Goal: Information Seeking & Learning: Learn about a topic

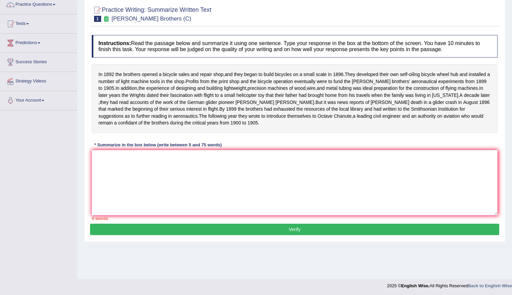
scroll to position [58, 0]
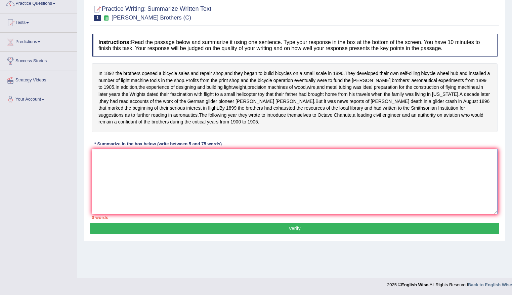
click at [127, 171] on textarea at bounding box center [295, 181] width 406 height 65
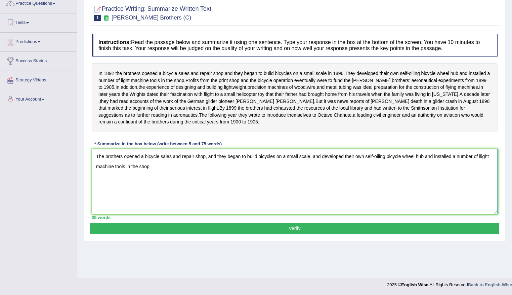
click at [157, 179] on textarea "The brothers opened a bicycle sales and repair shop, and they began to build bi…" at bounding box center [295, 181] width 406 height 65
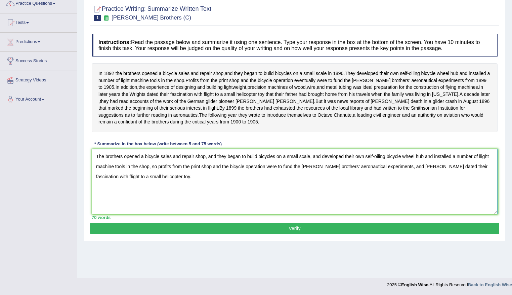
drag, startPoint x: 240, startPoint y: 164, endPoint x: 227, endPoint y: 168, distance: 13.2
click at [227, 168] on textarea "The brothers opened a bicycle sales and repair shop, and they began to build bi…" at bounding box center [295, 181] width 406 height 65
drag, startPoint x: 345, startPoint y: 162, endPoint x: 323, endPoint y: 165, distance: 21.4
click at [323, 165] on textarea "The brothers opened a bicycle sales and repair shop, and they started to build …" at bounding box center [295, 181] width 406 height 65
type textarea "The brothers opened a bicycle sales and repair shop, and they started to build …"
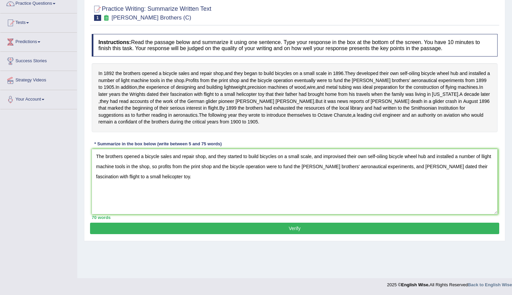
click at [287, 234] on button "Verify" at bounding box center [294, 227] width 409 height 11
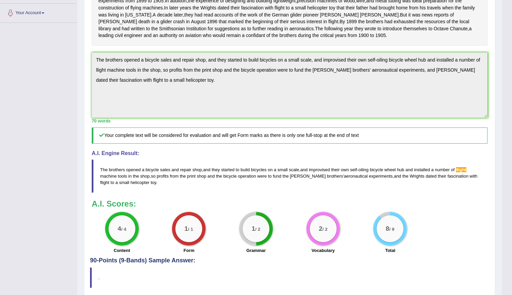
scroll to position [15, 0]
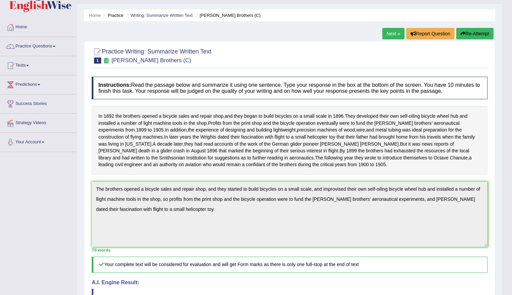
click at [387, 33] on link "Next »" at bounding box center [393, 33] width 22 height 11
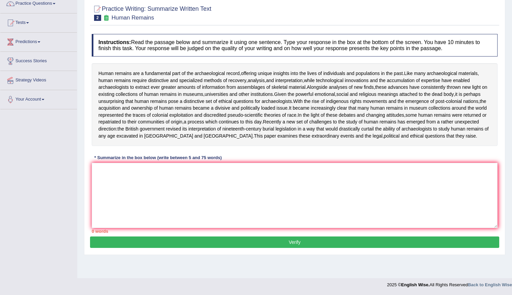
scroll to position [58, 0]
click at [146, 186] on textarea at bounding box center [295, 195] width 406 height 65
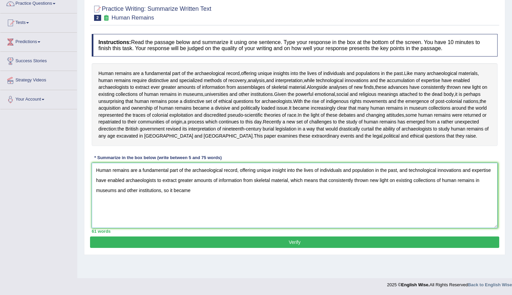
click at [209, 203] on textarea "Human remains are a fundamental part of the archaeological record, offering uni…" at bounding box center [295, 195] width 406 height 65
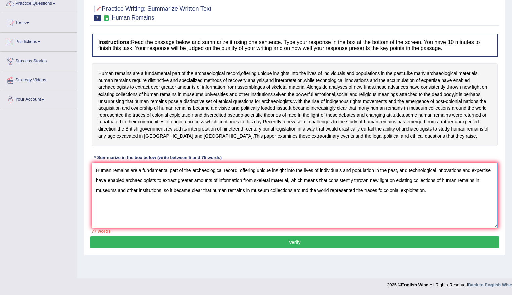
drag, startPoint x: 210, startPoint y: 203, endPoint x: 173, endPoint y: 200, distance: 37.7
click at [173, 200] on textarea "Human remains are a fundamental part of the archaeological record, offering uni…" at bounding box center [295, 195] width 406 height 65
drag, startPoint x: 211, startPoint y: 205, endPoint x: 170, endPoint y: 204, distance: 40.7
click at [170, 204] on textarea "Human remains are a fundamental part of the archaeological record, offering uni…" at bounding box center [295, 195] width 406 height 65
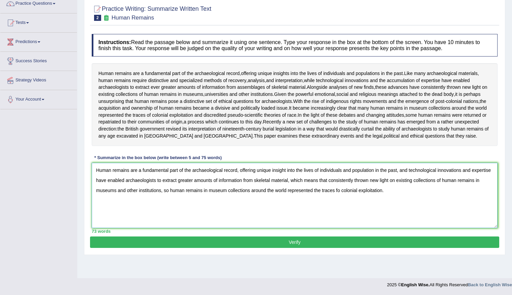
click at [338, 206] on textarea "Human remains are a fundamental part of the archaeological record, offering uni…" at bounding box center [295, 195] width 406 height 65
click at [286, 185] on textarea "Human remains are a fundamental part of the archaeological record, offering uni…" at bounding box center [295, 195] width 406 height 65
click at [377, 182] on textarea "Human remains are a fundamental part of the archaeological record, offering uni…" at bounding box center [295, 195] width 406 height 65
type textarea "Human remains are a fundamental part of the archaeological record, offering uni…"
click at [317, 234] on div "73 words" at bounding box center [295, 231] width 406 height 6
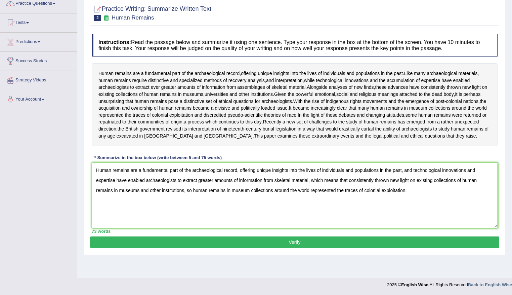
click at [315, 248] on button "Verify" at bounding box center [294, 241] width 409 height 11
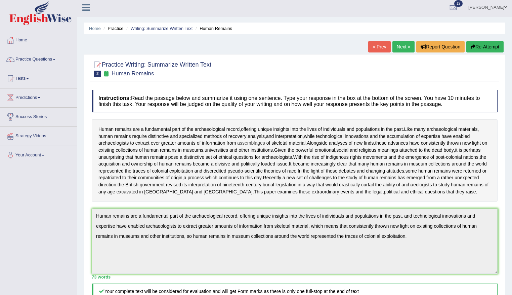
scroll to position [0, 0]
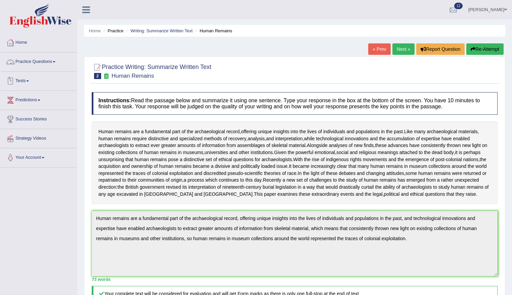
click at [43, 63] on link "Practice Questions" at bounding box center [38, 60] width 77 height 17
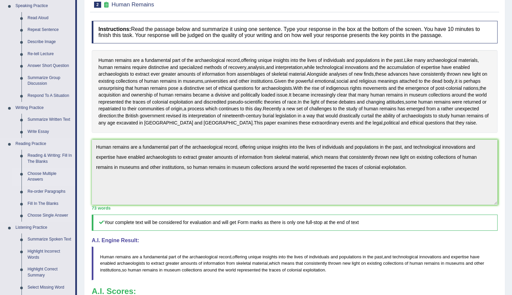
scroll to position [101, 0]
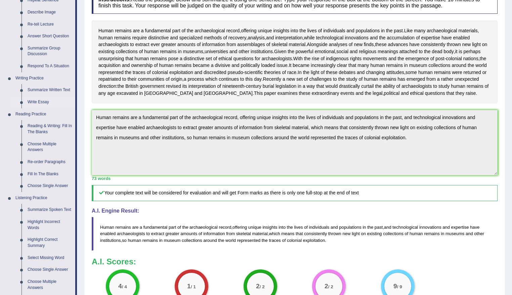
click at [41, 104] on link "Write Essay" at bounding box center [50, 102] width 51 height 12
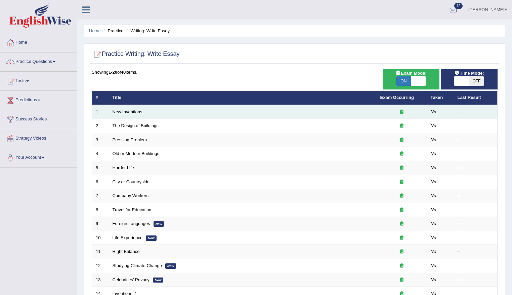
click at [135, 112] on link "New Inventions" at bounding box center [128, 111] width 30 height 5
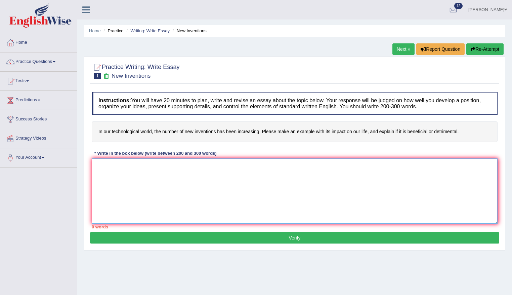
click at [139, 178] on textarea at bounding box center [295, 190] width 406 height 65
type textarea "The increasing influence of EEE on our lives has ignited nume"
click at [491, 45] on button "Re-Attempt" at bounding box center [484, 48] width 37 height 11
click at [127, 175] on textarea at bounding box center [295, 190] width 406 height 65
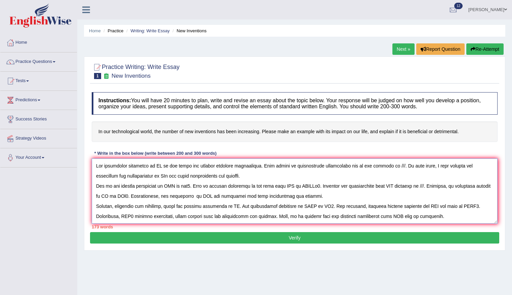
drag, startPoint x: 160, startPoint y: 167, endPoint x: 154, endPoint y: 168, distance: 6.0
click at [154, 168] on textarea at bounding box center [295, 190] width 406 height 65
drag, startPoint x: 408, startPoint y: 164, endPoint x: 405, endPoint y: 166, distance: 3.8
click at [405, 166] on textarea at bounding box center [295, 190] width 406 height 65
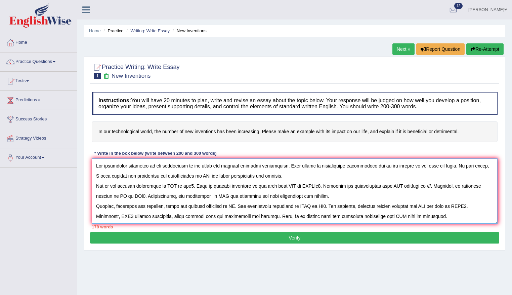
drag, startPoint x: 202, startPoint y: 176, endPoint x: 192, endPoint y: 178, distance: 9.7
click at [192, 178] on textarea at bounding box center [295, 190] width 406 height 65
click at [428, 165] on textarea at bounding box center [295, 190] width 406 height 65
drag, startPoint x: 227, startPoint y: 176, endPoint x: 217, endPoint y: 177, distance: 9.8
click at [217, 177] on textarea at bounding box center [295, 190] width 406 height 65
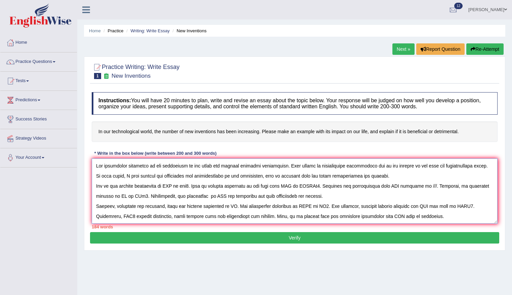
click at [271, 176] on textarea at bounding box center [295, 190] width 406 height 65
drag, startPoint x: 295, startPoint y: 176, endPoint x: 268, endPoint y: 177, distance: 26.9
click at [268, 177] on textarea at bounding box center [295, 190] width 406 height 65
drag, startPoint x: 237, startPoint y: 206, endPoint x: 231, endPoint y: 208, distance: 5.5
click at [231, 208] on textarea at bounding box center [295, 190] width 406 height 65
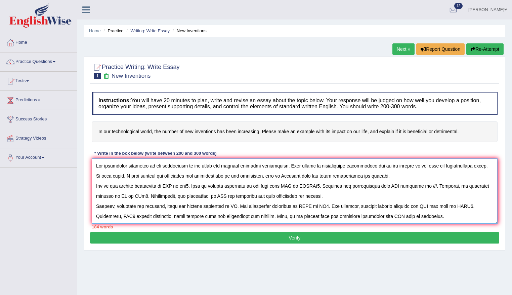
drag, startPoint x: 296, startPoint y: 176, endPoint x: 268, endPoint y: 177, distance: 27.2
click at [268, 177] on textarea at bounding box center [295, 190] width 406 height 65
drag, startPoint x: 237, startPoint y: 206, endPoint x: 228, endPoint y: 207, distance: 9.6
click at [228, 207] on textarea at bounding box center [295, 190] width 406 height 65
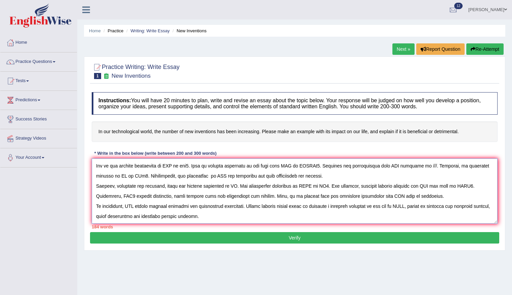
drag, startPoint x: 136, startPoint y: 205, endPoint x: 127, endPoint y: 207, distance: 8.5
click at [127, 207] on textarea at bounding box center [295, 190] width 406 height 65
paste textarea "Internet uses"
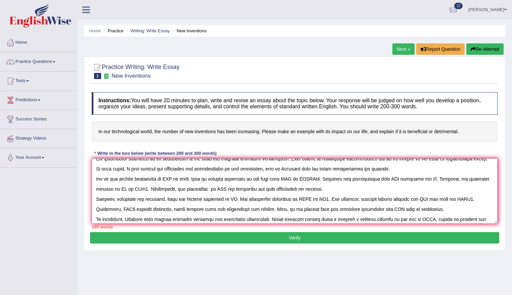
scroll to position [0, 0]
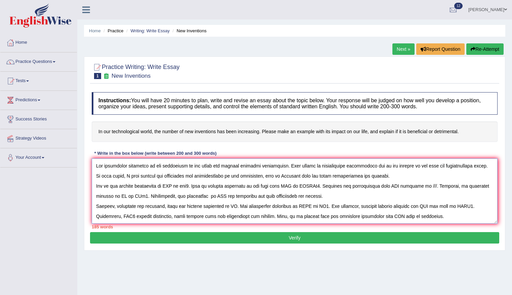
drag, startPoint x: 237, startPoint y: 205, endPoint x: 232, endPoint y: 204, distance: 5.1
click at [232, 204] on textarea at bounding box center [295, 190] width 406 height 65
paste textarea "Internet uses"
drag, startPoint x: 154, startPoint y: 165, endPoint x: 185, endPoint y: 167, distance: 31.6
click at [185, 167] on textarea at bounding box center [295, 190] width 406 height 65
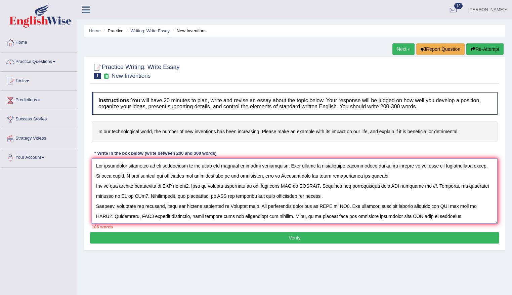
drag, startPoint x: 176, startPoint y: 183, endPoint x: 167, endPoint y: 182, distance: 9.1
click at [167, 182] on textarea at bounding box center [295, 190] width 406 height 65
paste textarea "new inventions"
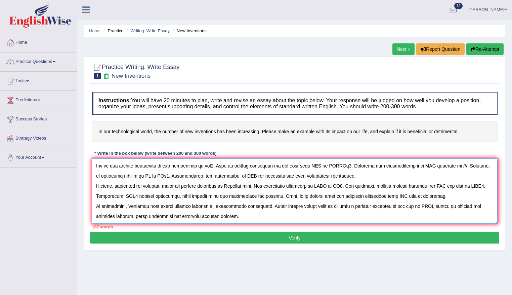
scroll to position [34, 0]
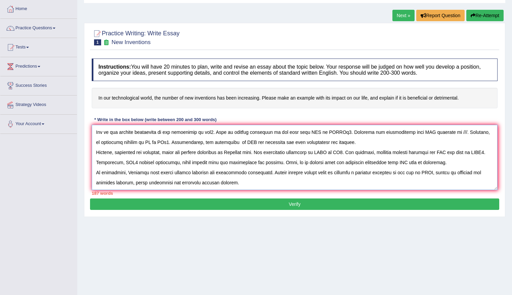
click at [412, 171] on textarea at bounding box center [295, 157] width 406 height 65
drag, startPoint x: 411, startPoint y: 171, endPoint x: 424, endPoint y: 174, distance: 12.6
click at [424, 174] on textarea at bounding box center [295, 157] width 406 height 65
paste textarea "new inventions"
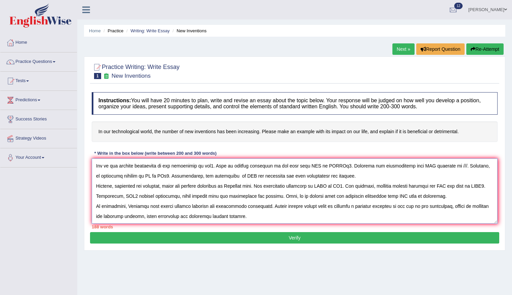
scroll to position [0, 0]
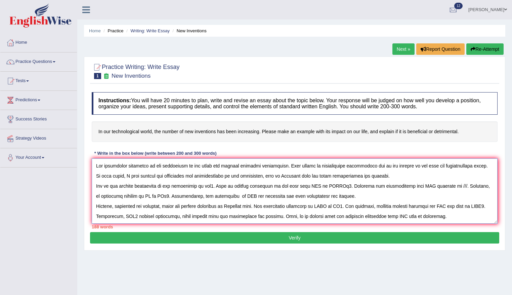
drag, startPoint x: 213, startPoint y: 184, endPoint x: 204, endPoint y: 187, distance: 9.5
click at [204, 187] on textarea at bounding box center [295, 190] width 406 height 65
drag, startPoint x: 331, startPoint y: 184, endPoint x: 319, endPoint y: 185, distance: 11.2
click at [319, 185] on textarea at bounding box center [295, 190] width 406 height 65
drag, startPoint x: 392, startPoint y: 186, endPoint x: 374, endPoint y: 187, distance: 18.8
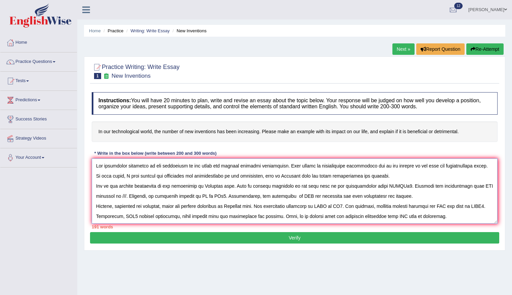
click at [374, 187] on textarea at bounding box center [295, 190] width 406 height 65
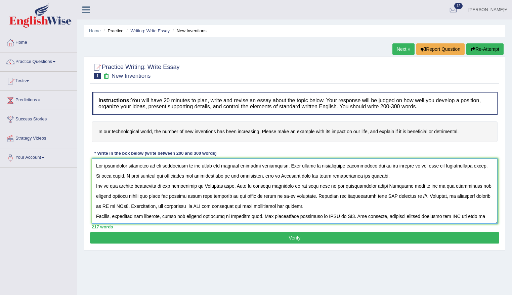
drag, startPoint x: 368, startPoint y: 195, endPoint x: 376, endPoint y: 198, distance: 8.4
click at [376, 198] on textarea at bounding box center [295, 190] width 406 height 65
drag, startPoint x: 420, startPoint y: 195, endPoint x: 416, endPoint y: 201, distance: 6.7
click at [416, 201] on textarea at bounding box center [295, 190] width 406 height 65
drag, startPoint x: 424, startPoint y: 197, endPoint x: 413, endPoint y: 199, distance: 10.4
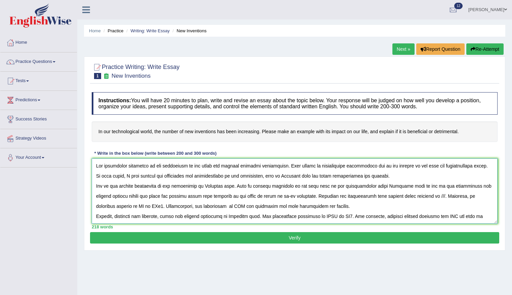
click at [413, 199] on textarea at bounding box center [295, 190] width 406 height 65
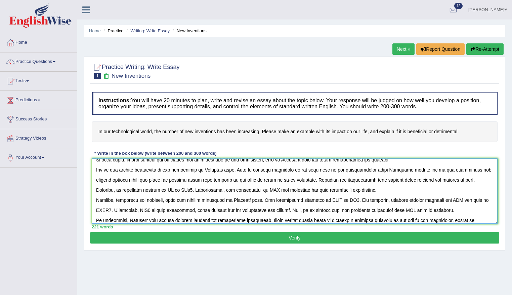
scroll to position [30, 0]
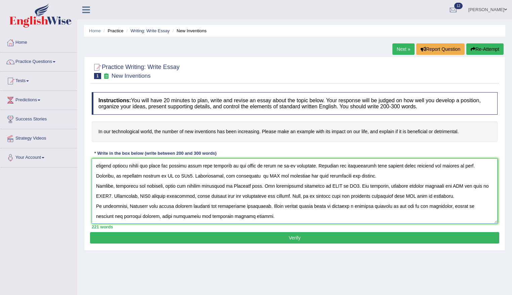
drag, startPoint x: 160, startPoint y: 175, endPoint x: 138, endPoint y: 177, distance: 21.3
click at [138, 177] on textarea at bounding box center [295, 190] width 406 height 65
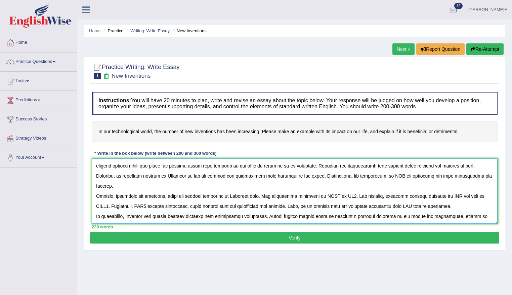
drag, startPoint x: 366, startPoint y: 173, endPoint x: 357, endPoint y: 178, distance: 11.1
click at [357, 178] on textarea at bounding box center [295, 190] width 406 height 65
drag, startPoint x: 323, startPoint y: 186, endPoint x: 348, endPoint y: 187, distance: 25.2
click at [348, 187] on textarea at bounding box center [295, 190] width 406 height 65
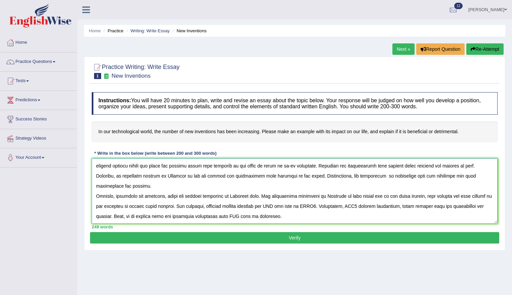
click at [272, 198] on textarea at bounding box center [295, 190] width 406 height 65
drag, startPoint x: 278, startPoint y: 195, endPoint x: 290, endPoint y: 196, distance: 11.8
click at [290, 196] on textarea at bounding box center [295, 190] width 406 height 65
drag, startPoint x: 343, startPoint y: 194, endPoint x: 327, endPoint y: 194, distance: 15.8
click at [327, 194] on textarea at bounding box center [295, 190] width 406 height 65
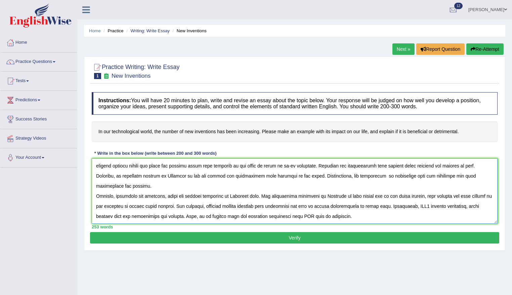
drag, startPoint x: 443, startPoint y: 197, endPoint x: 432, endPoint y: 199, distance: 11.3
click at [432, 199] on textarea at bounding box center [295, 190] width 406 height 65
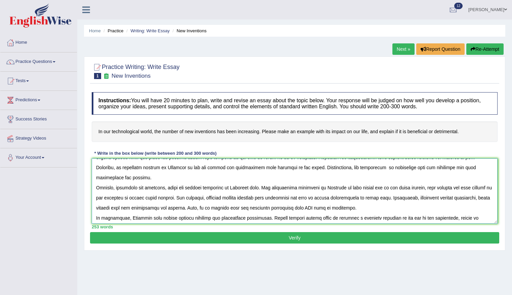
scroll to position [40, 0]
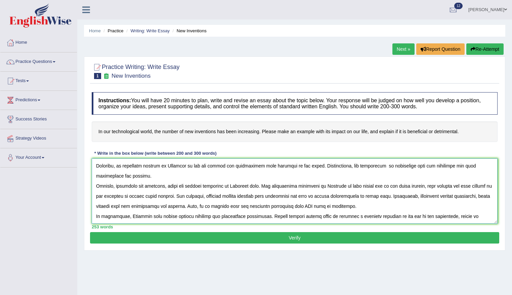
drag, startPoint x: 341, startPoint y: 193, endPoint x: 331, endPoint y: 195, distance: 9.9
click at [331, 195] on textarea at bounding box center [295, 190] width 406 height 65
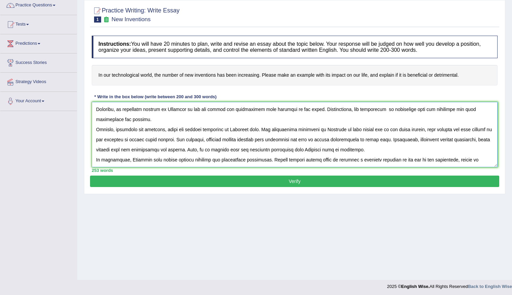
scroll to position [58, 0]
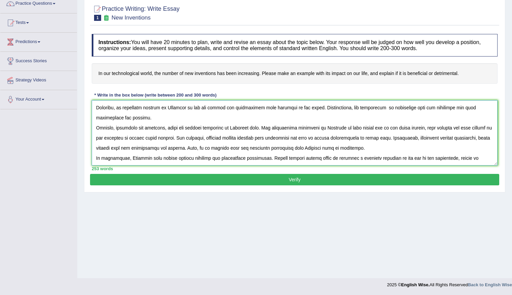
type textarea "The increasing influence of new inventions on our lives has ignited numerous di…"
click at [295, 181] on button "Verify" at bounding box center [294, 179] width 409 height 11
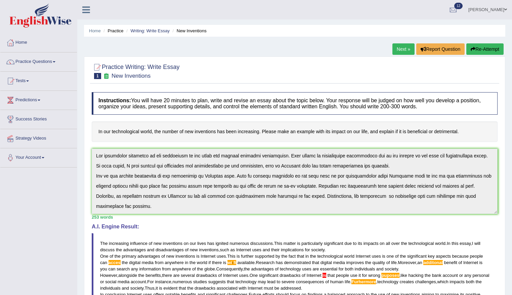
scroll to position [0, 0]
click at [19, 60] on link "Practice Questions" at bounding box center [38, 60] width 77 height 17
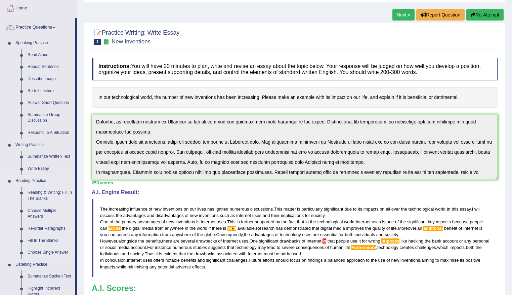
scroll to position [134, 0]
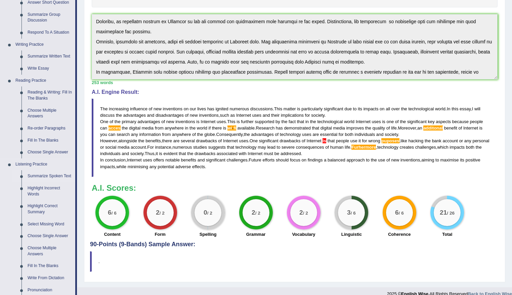
click at [52, 176] on link "Summarize Spoken Text" at bounding box center [50, 176] width 51 height 12
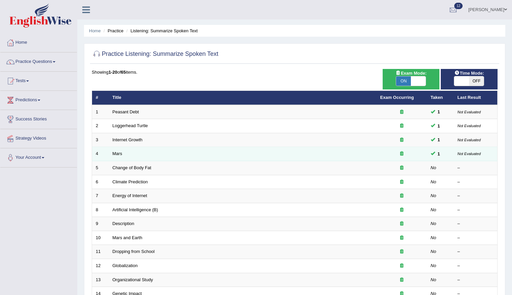
click at [462, 155] on small "Not Evaluated" at bounding box center [469, 153] width 23 height 4
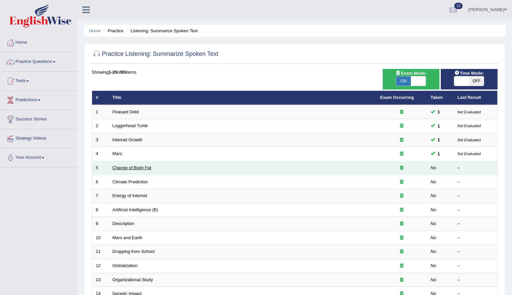
click at [142, 167] on link "Change of Body Fat" at bounding box center [132, 167] width 39 height 5
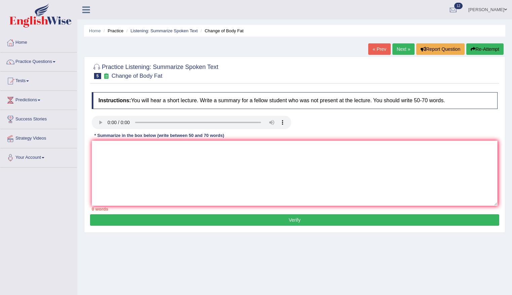
click at [371, 48] on link "« Prev" at bounding box center [379, 48] width 22 height 11
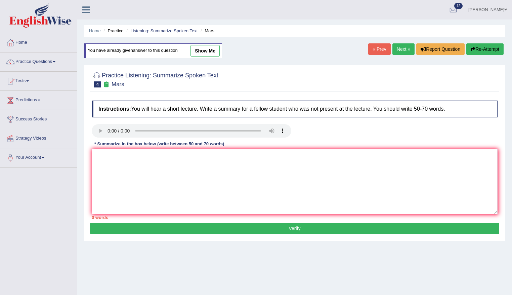
click at [198, 54] on link "show me" at bounding box center [204, 50] width 29 height 11
type textarea "The main topic of this lecture was the Mars which is a fourth planet. Firstly, …"
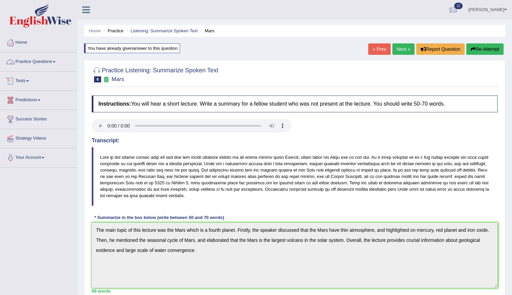
click at [25, 60] on link "Practice Questions" at bounding box center [38, 60] width 77 height 17
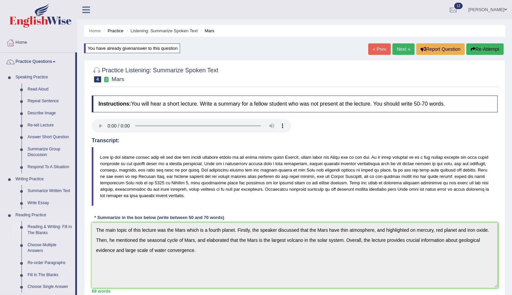
click at [46, 224] on link "Reading & Writing: Fill In The Blanks" at bounding box center [50, 230] width 51 height 18
